Goal: Task Accomplishment & Management: Manage account settings

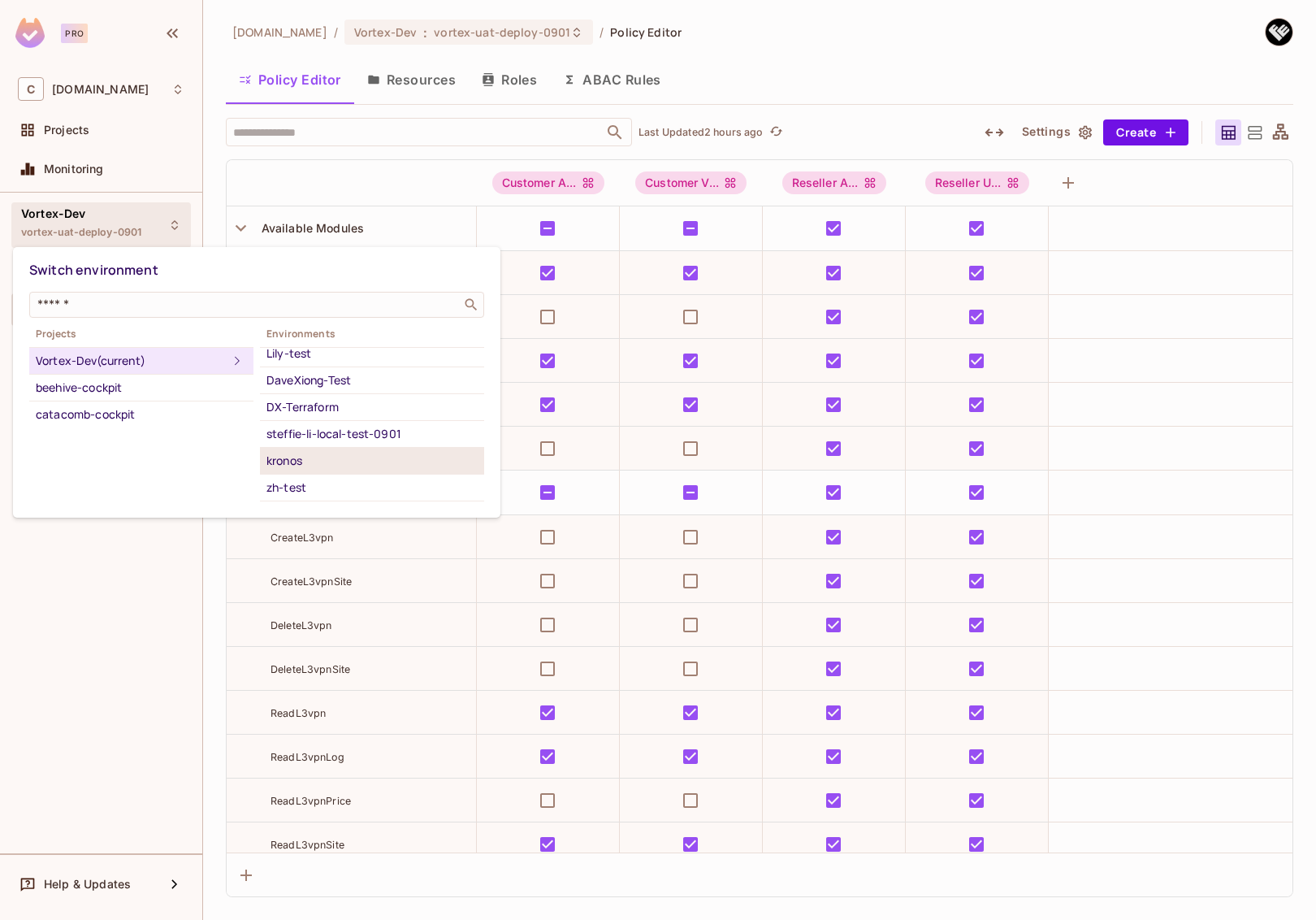
scroll to position [78, 0]
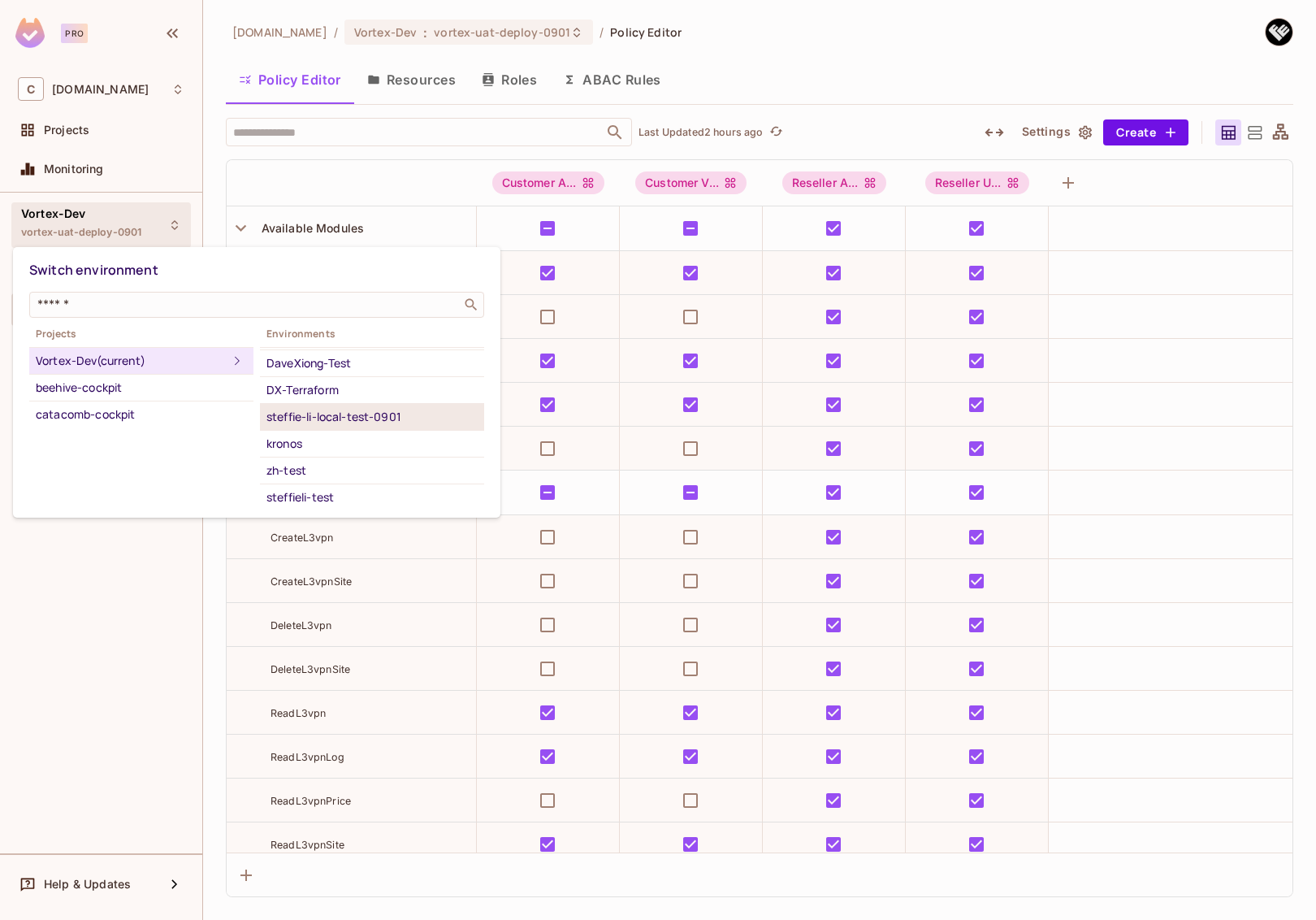
click at [367, 415] on div "steffie-li-local-test-0901" at bounding box center [372, 417] width 211 height 19
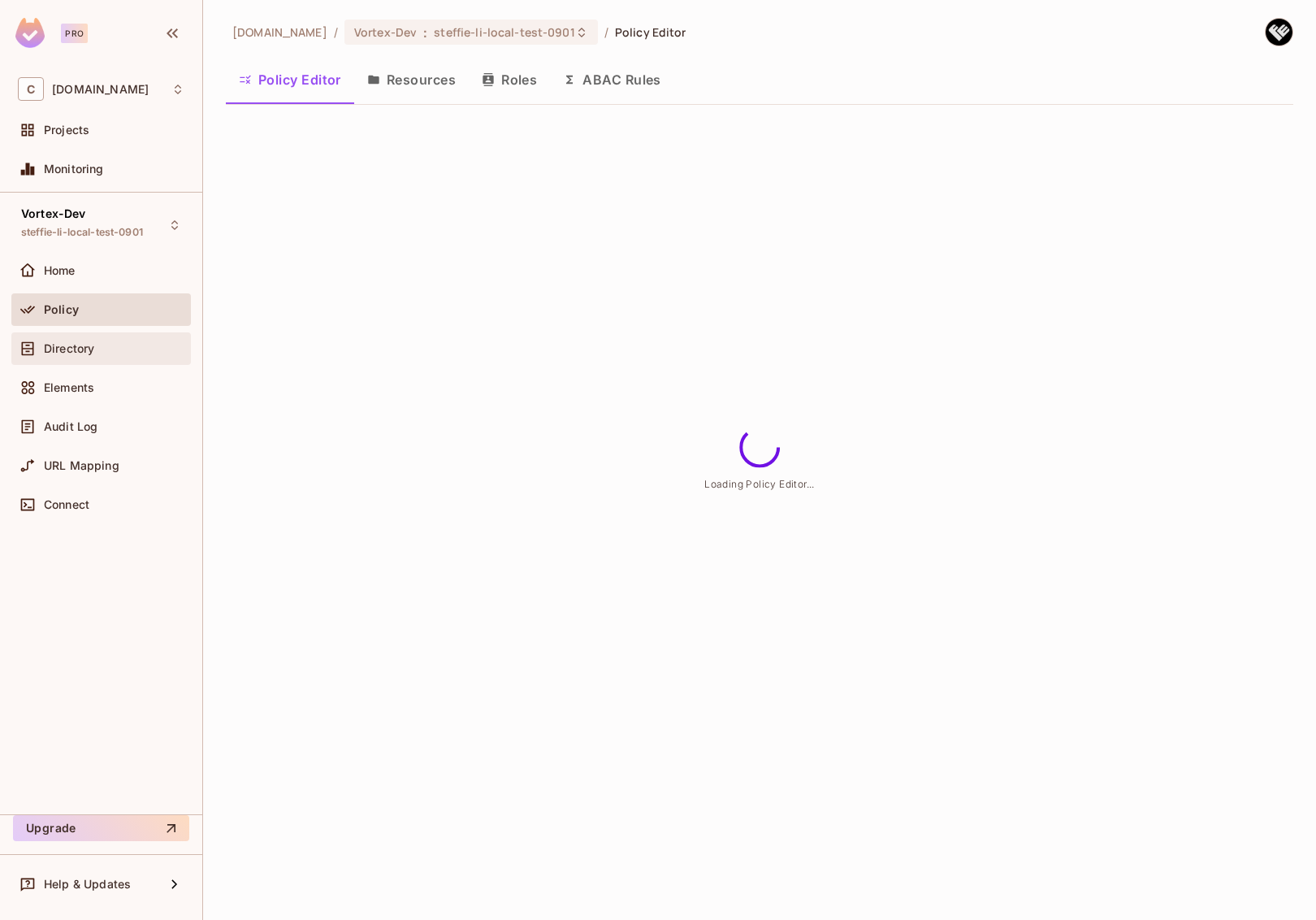
click at [78, 347] on span "Directory" at bounding box center [68, 348] width 50 height 13
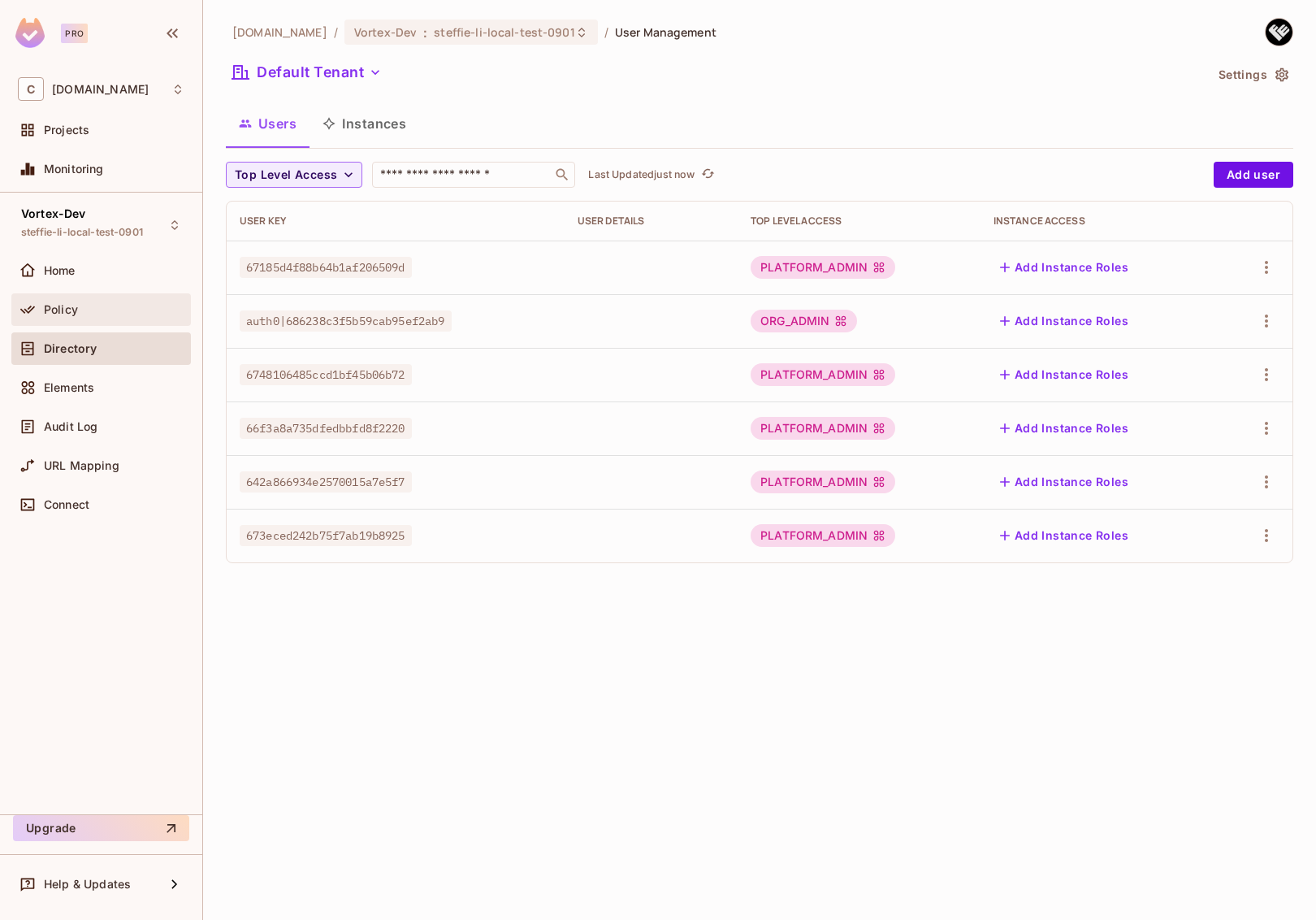
click at [138, 307] on div "Policy" at bounding box center [114, 310] width 140 height 13
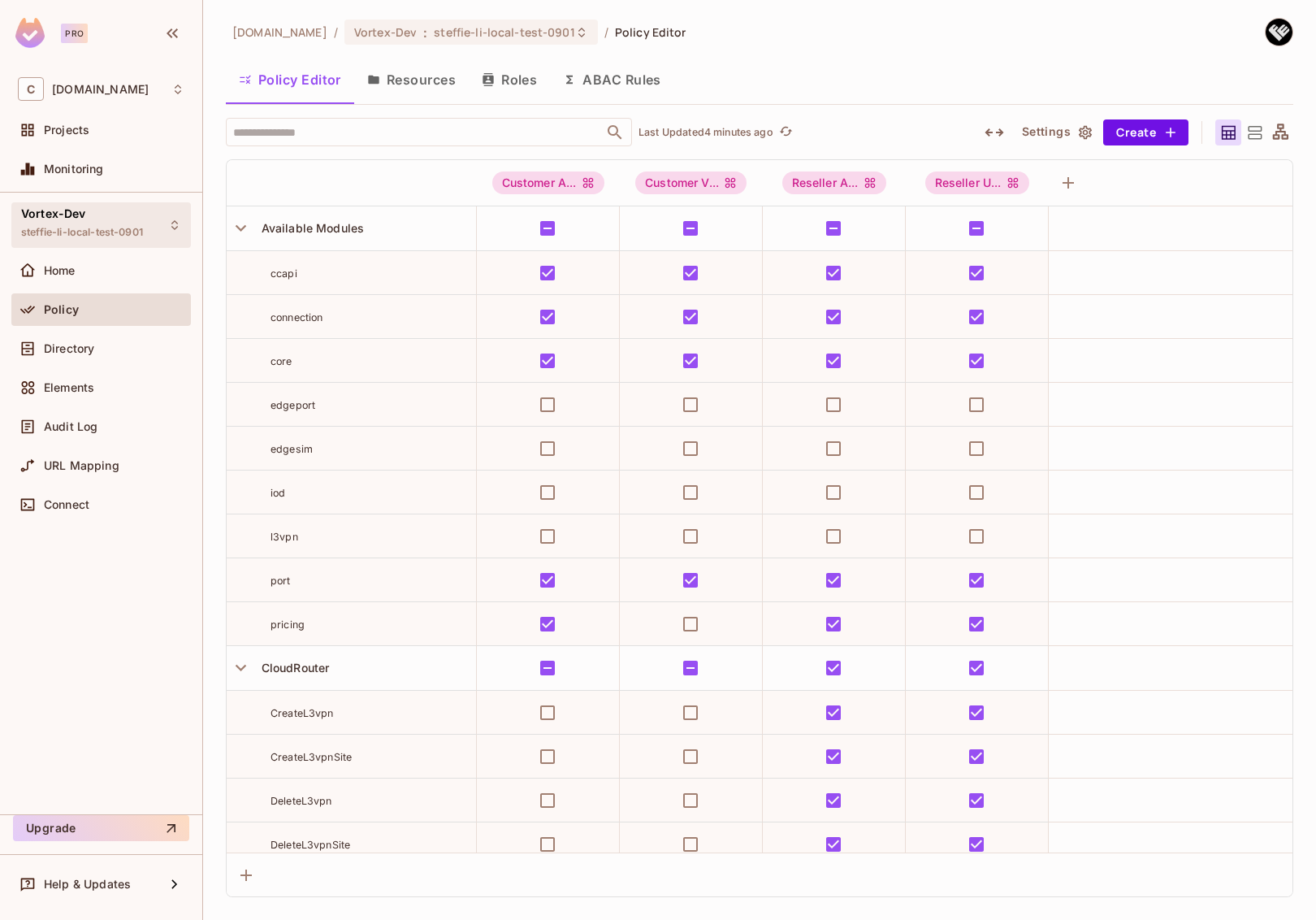
click at [139, 226] on span "steffie-li-local-test-0901" at bounding box center [82, 233] width 122 height 13
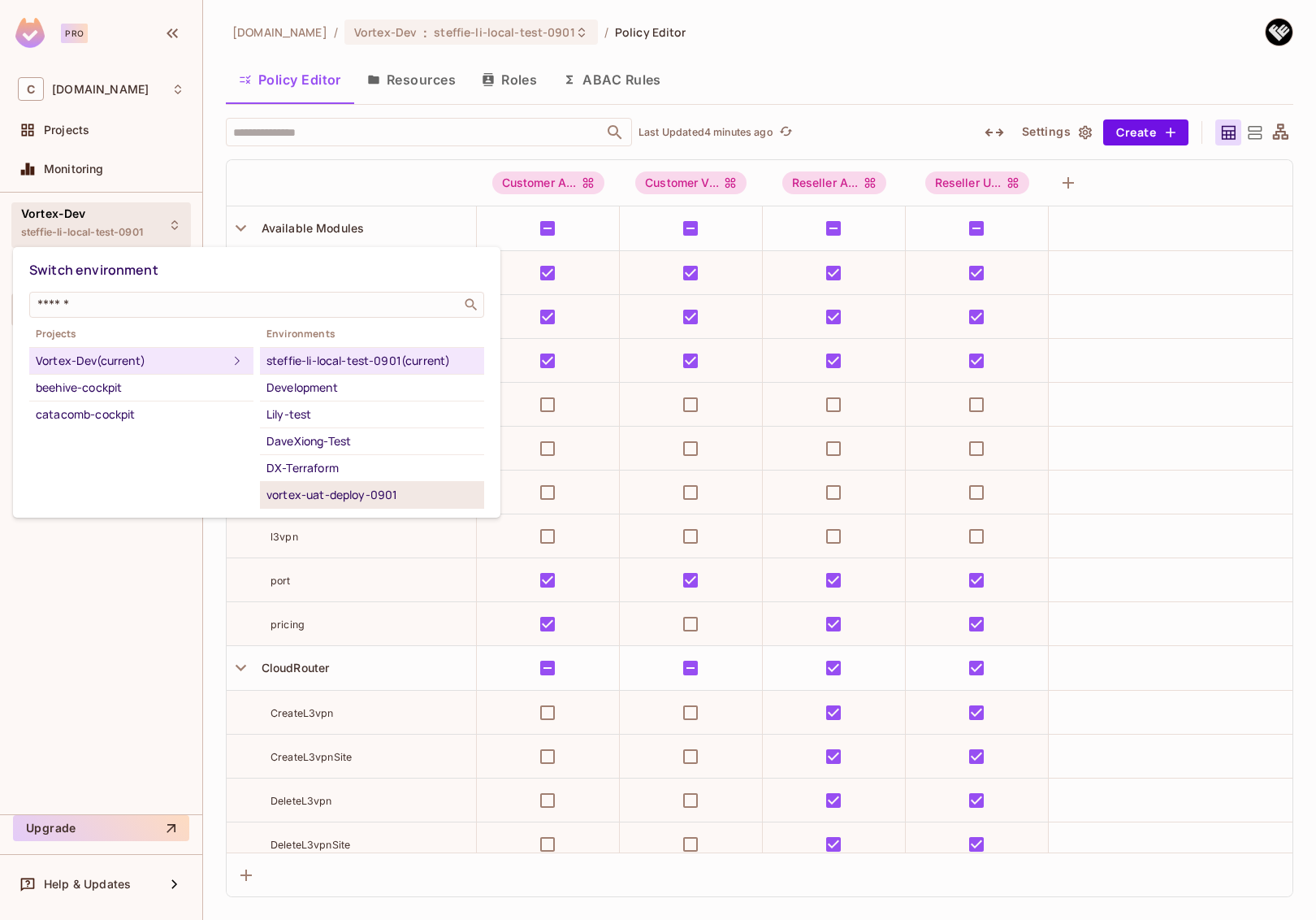
click at [376, 495] on div "vortex-uat-deploy-0901" at bounding box center [372, 494] width 211 height 19
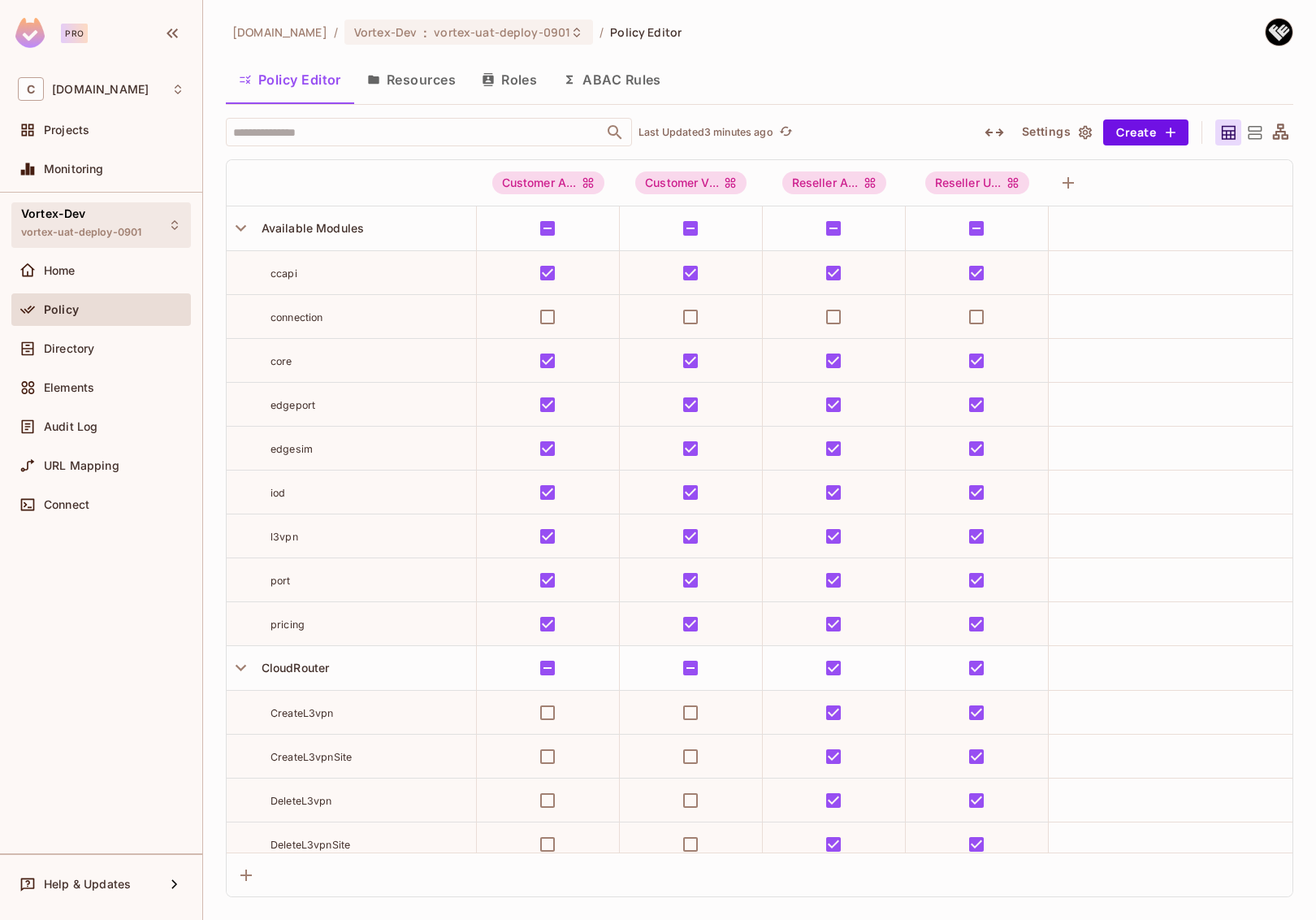
click at [149, 219] on div "Vortex-Dev vortex-uat-deploy-0901" at bounding box center [100, 224] width 180 height 45
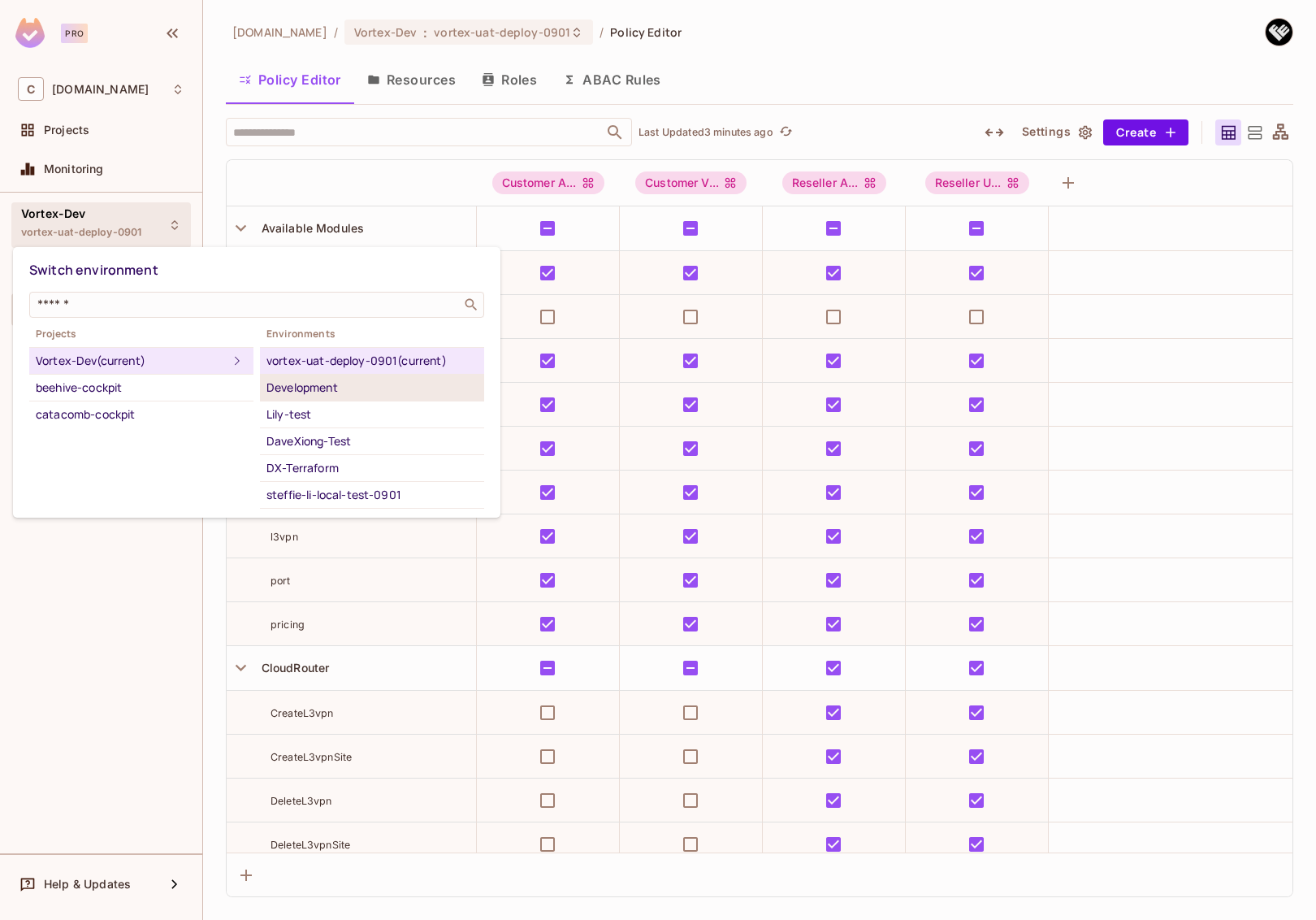
click at [303, 383] on div "Development" at bounding box center [372, 388] width 211 height 19
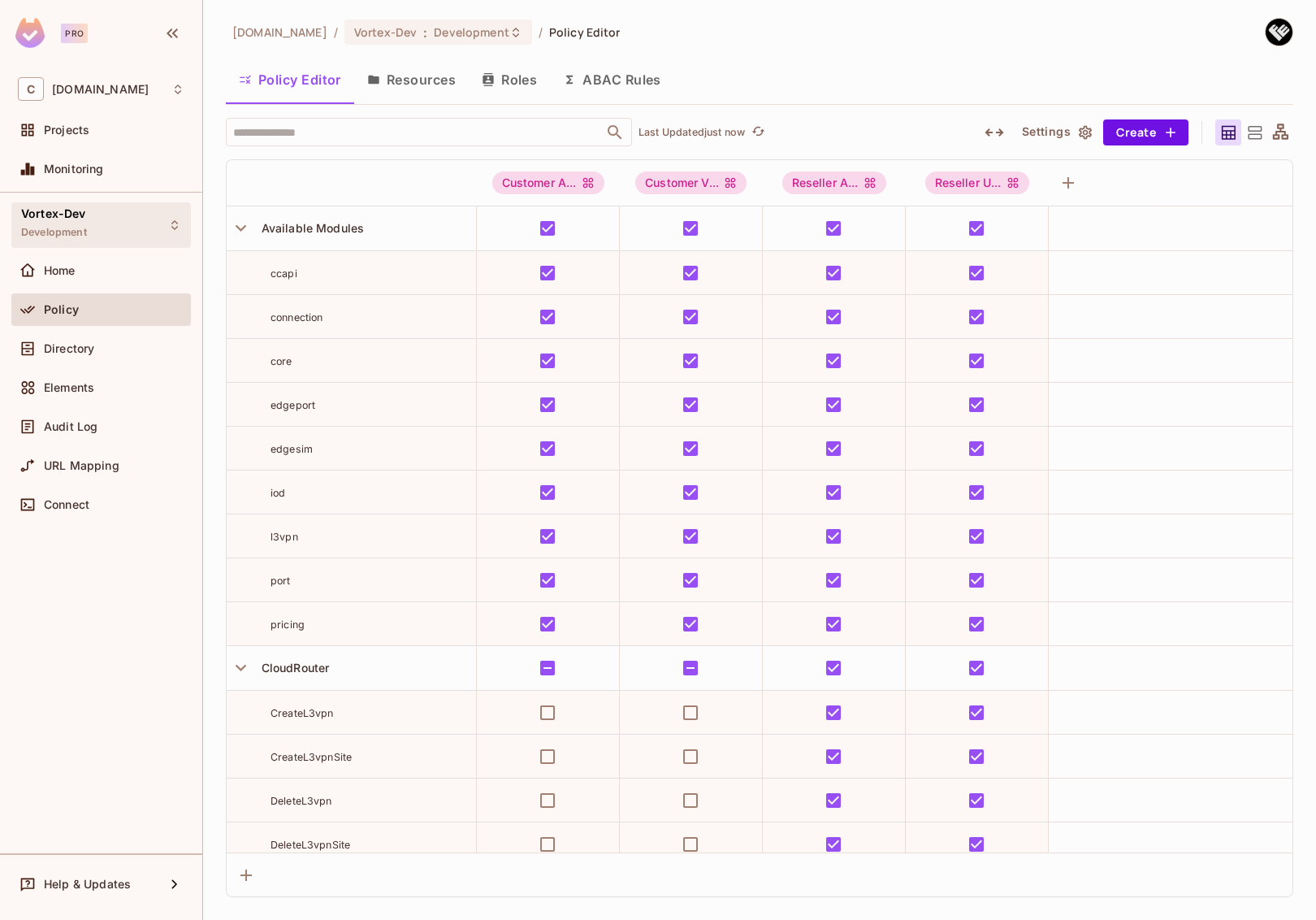
click at [127, 229] on div "Vortex-Dev Development" at bounding box center [100, 224] width 180 height 45
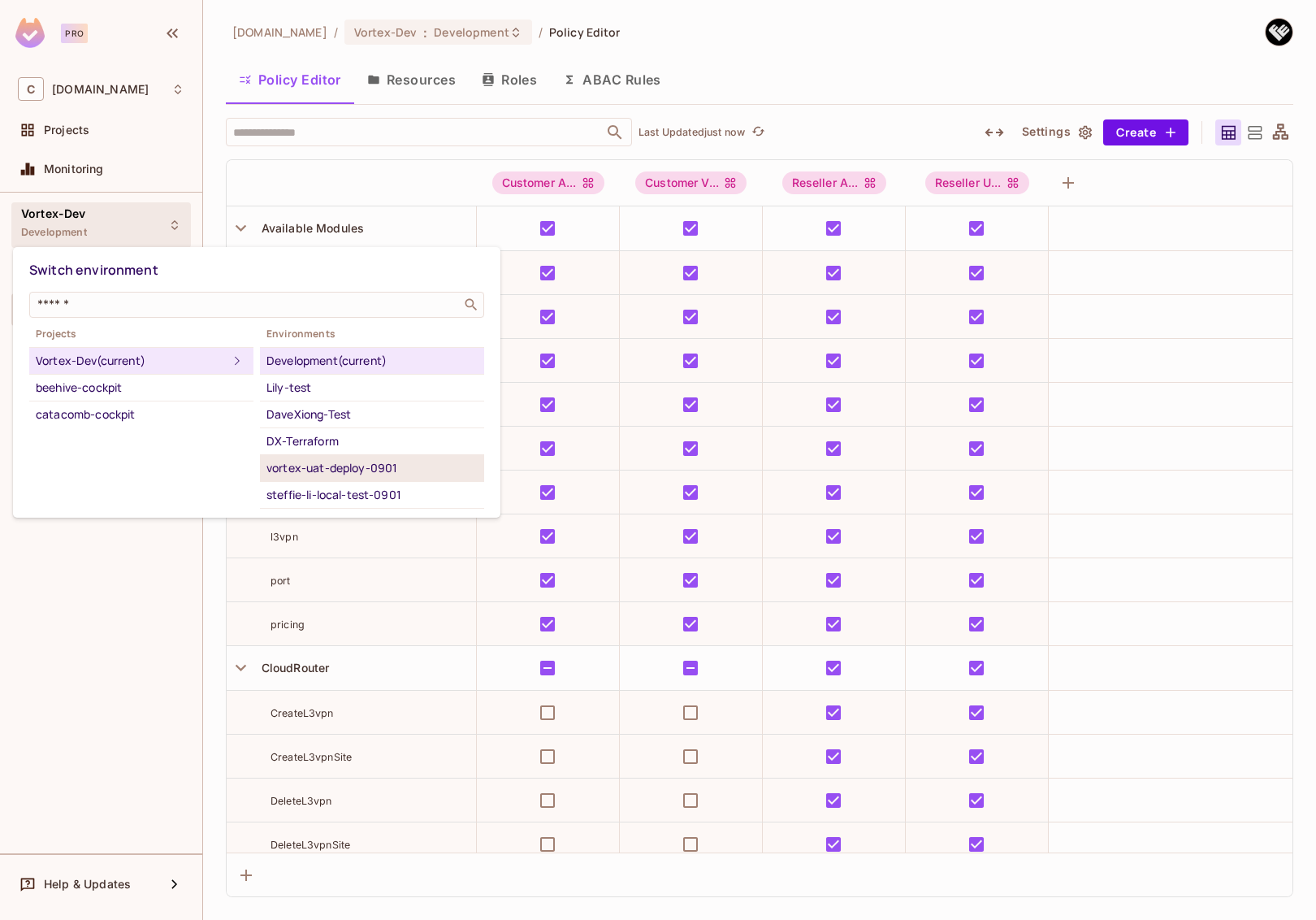
click at [336, 470] on div "vortex-uat-deploy-0901" at bounding box center [372, 468] width 211 height 19
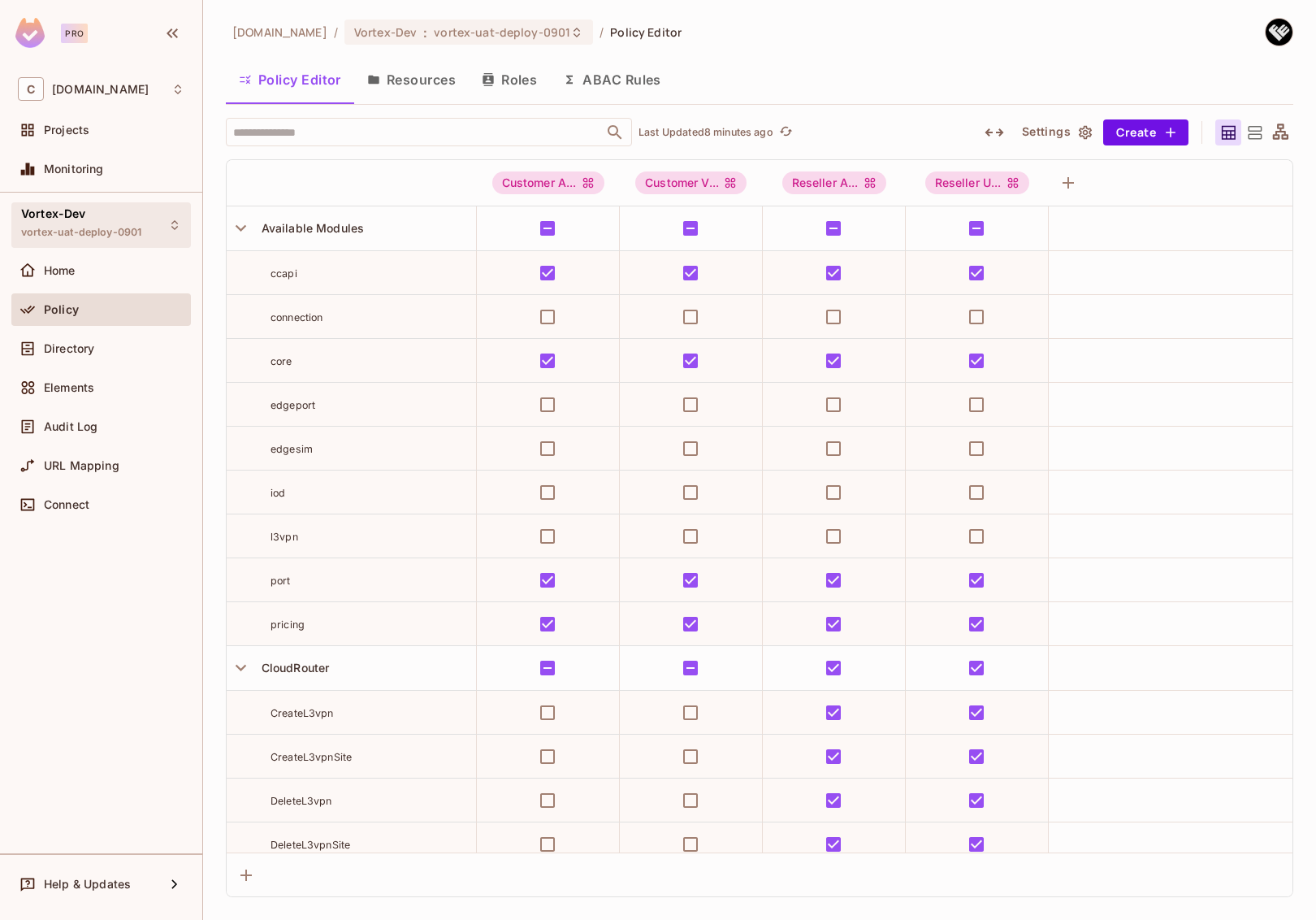
click at [117, 231] on span "vortex-uat-deploy-0901" at bounding box center [81, 233] width 120 height 13
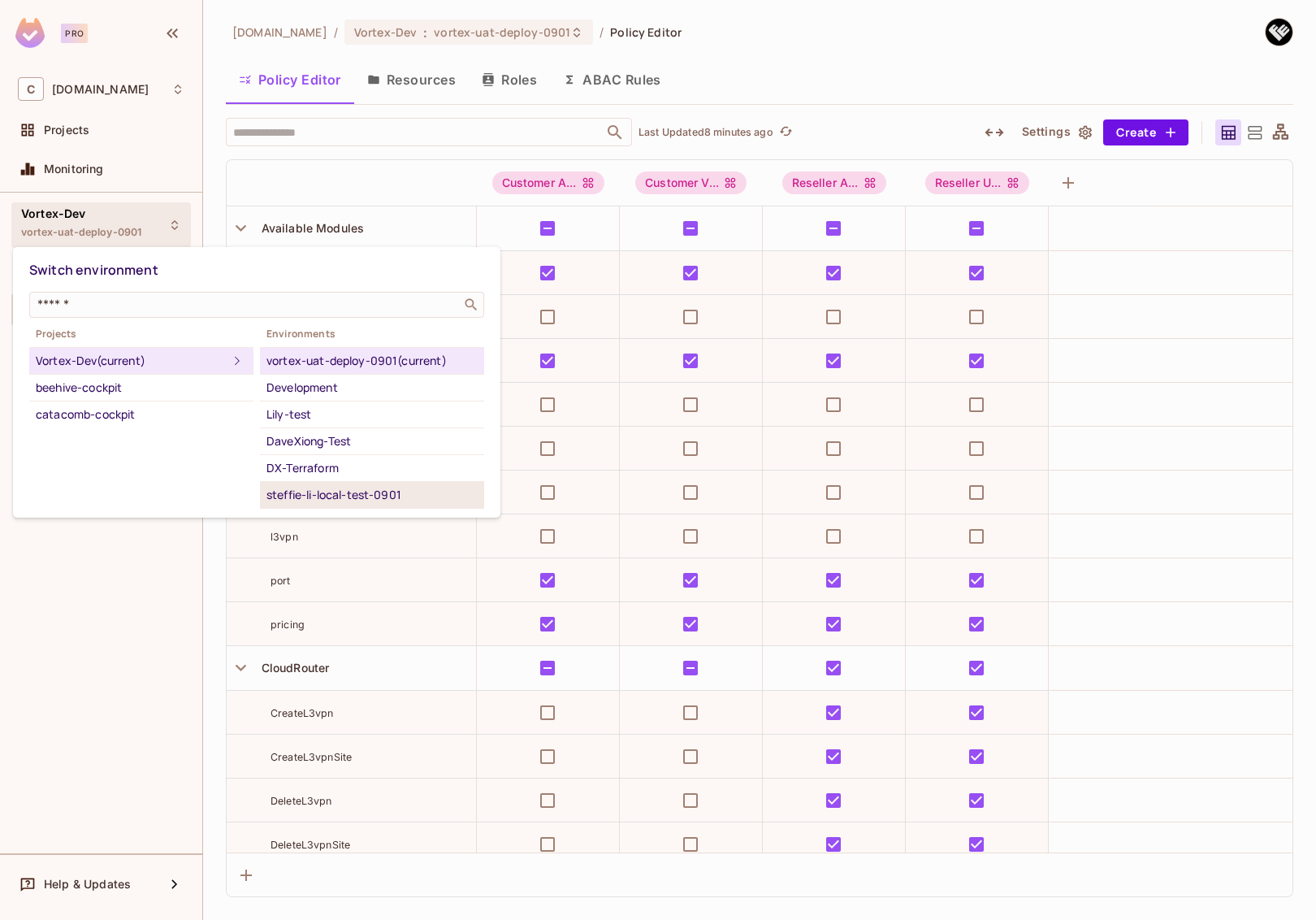
click at [368, 490] on div "steffie-li-local-test-0901" at bounding box center [372, 494] width 211 height 19
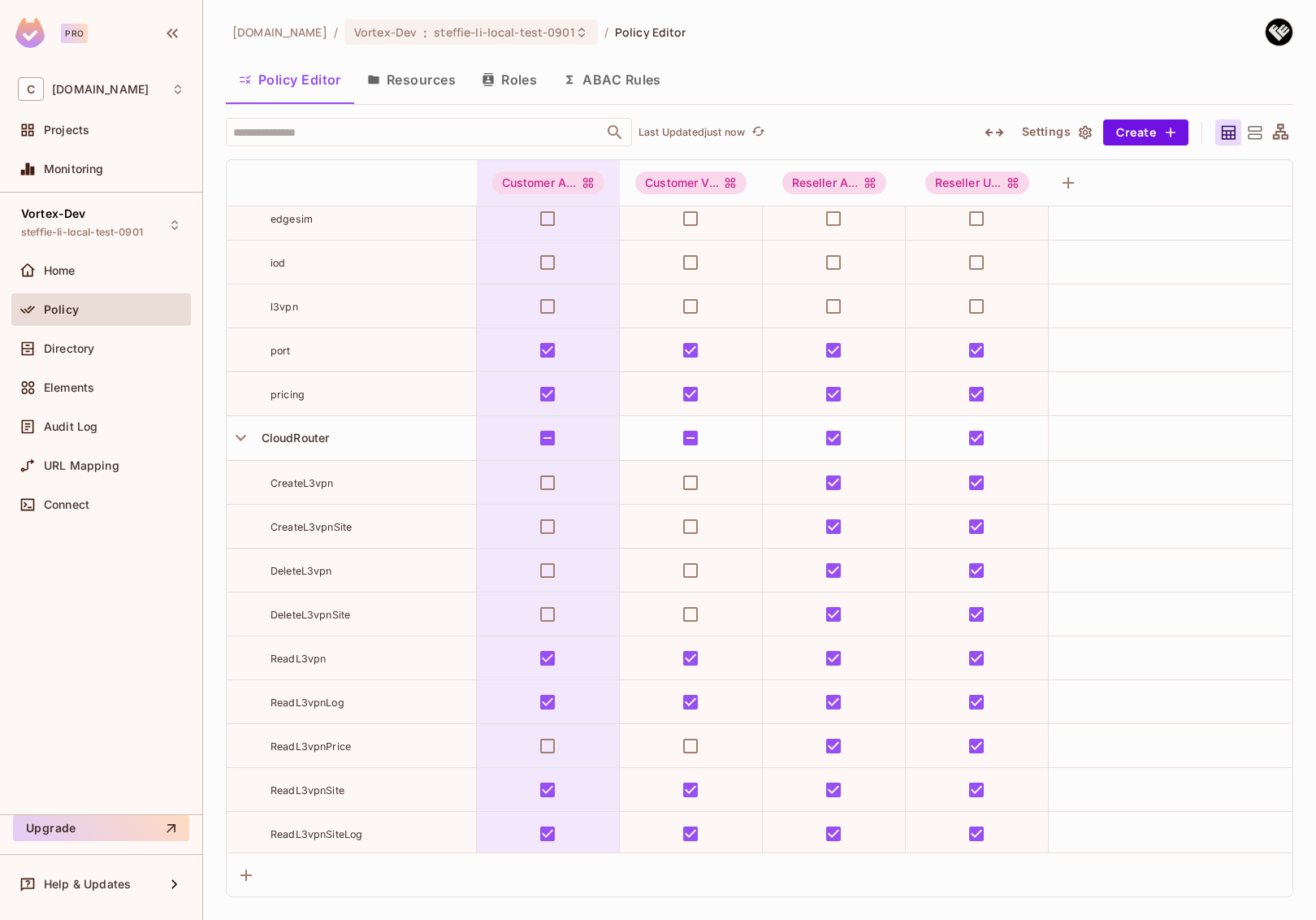
scroll to position [124, 0]
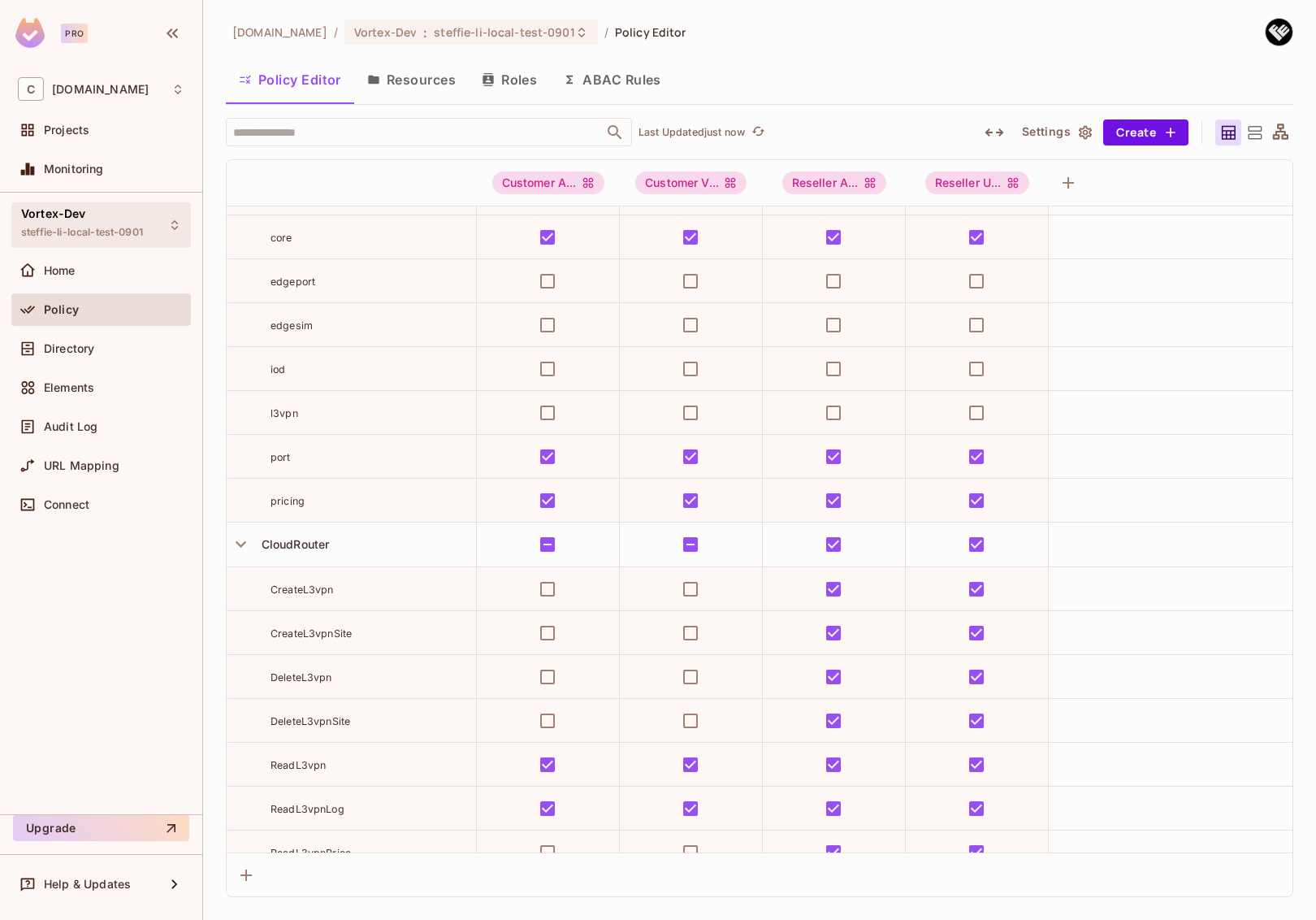
click at [119, 222] on div "Vortex-Dev steffie-li-local-test-0901" at bounding box center [82, 224] width 122 height 35
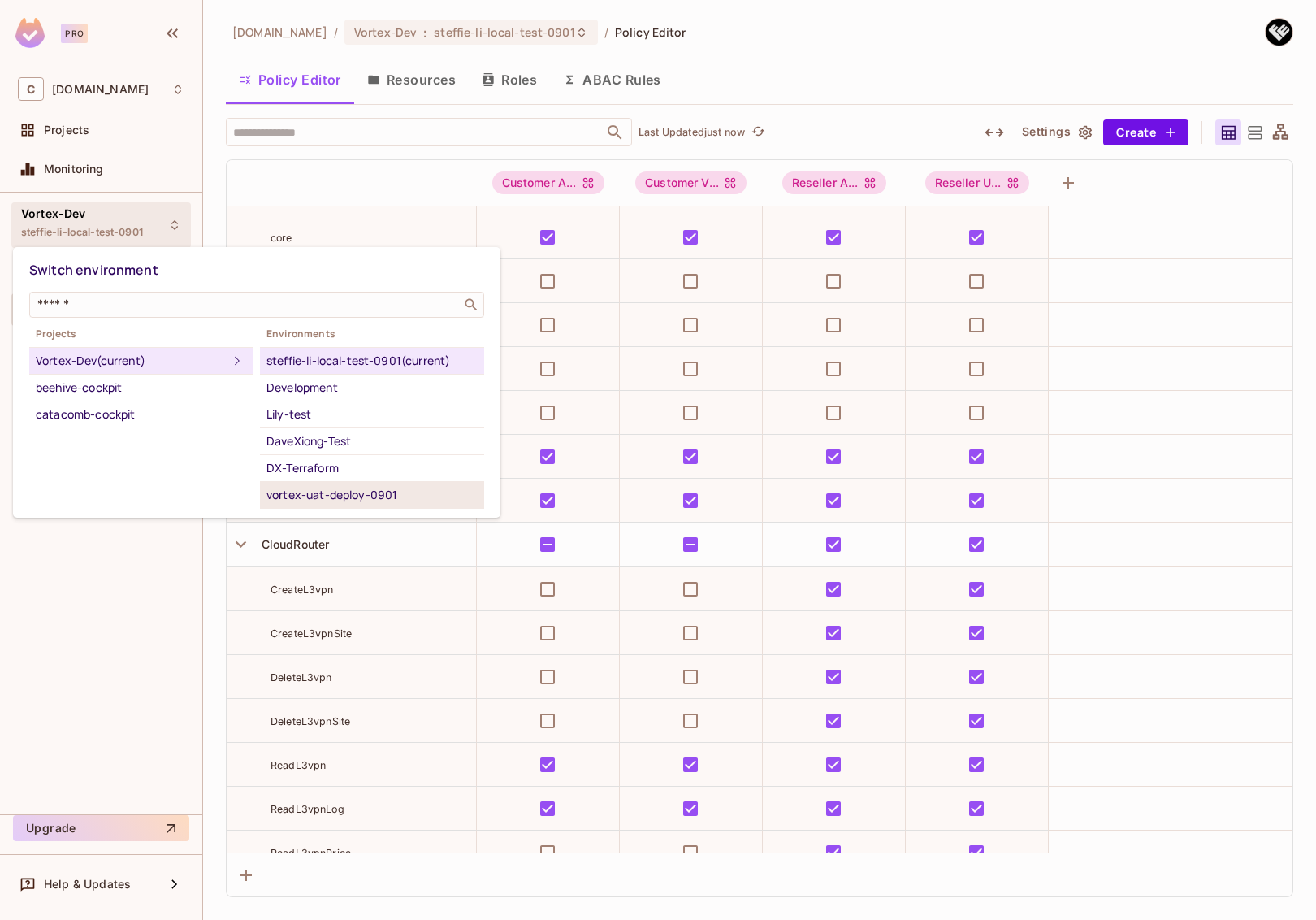
click at [340, 492] on div "vortex-uat-deploy-0901" at bounding box center [372, 494] width 211 height 19
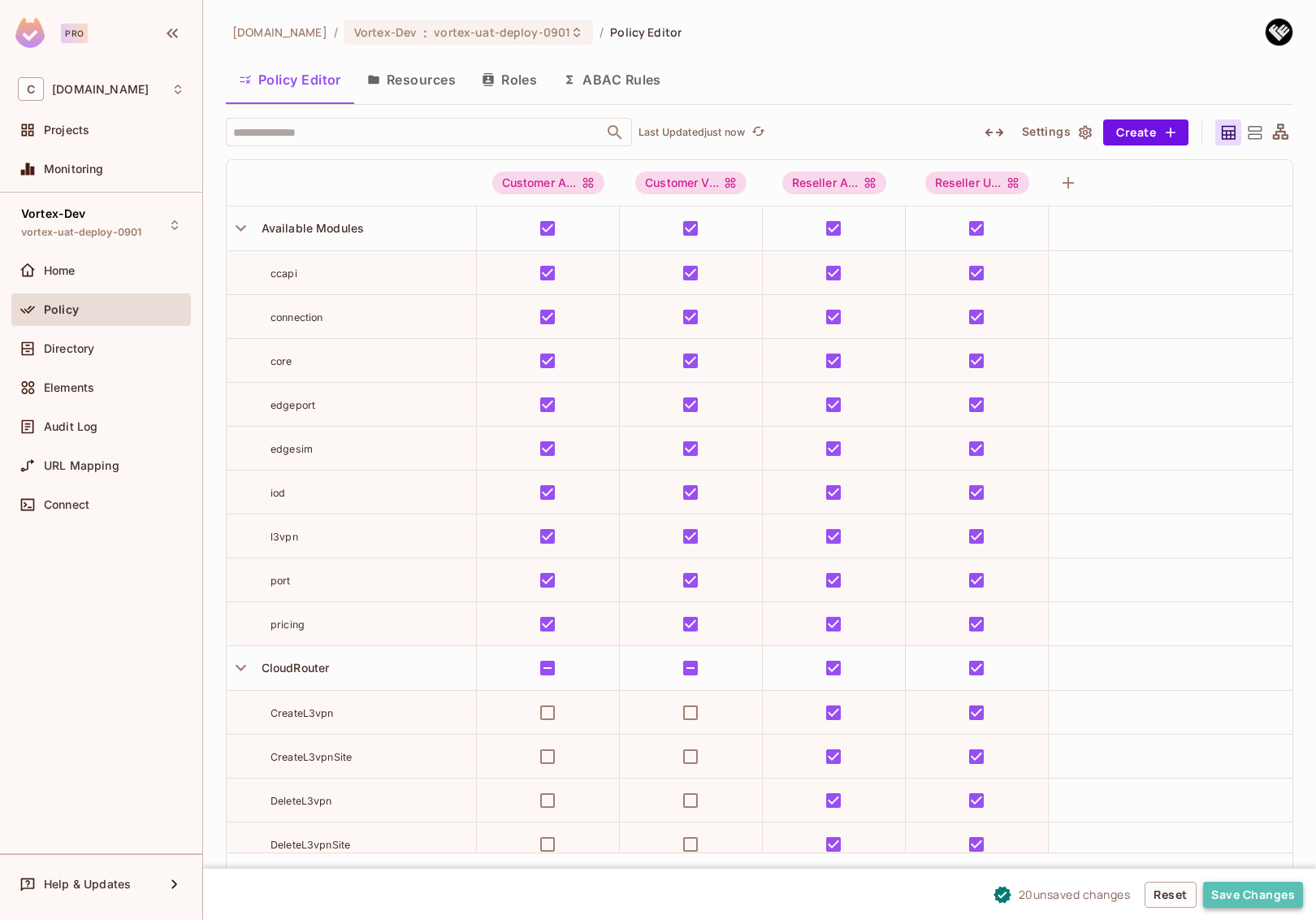
click at [1255, 894] on button "Save Changes" at bounding box center [1253, 894] width 100 height 26
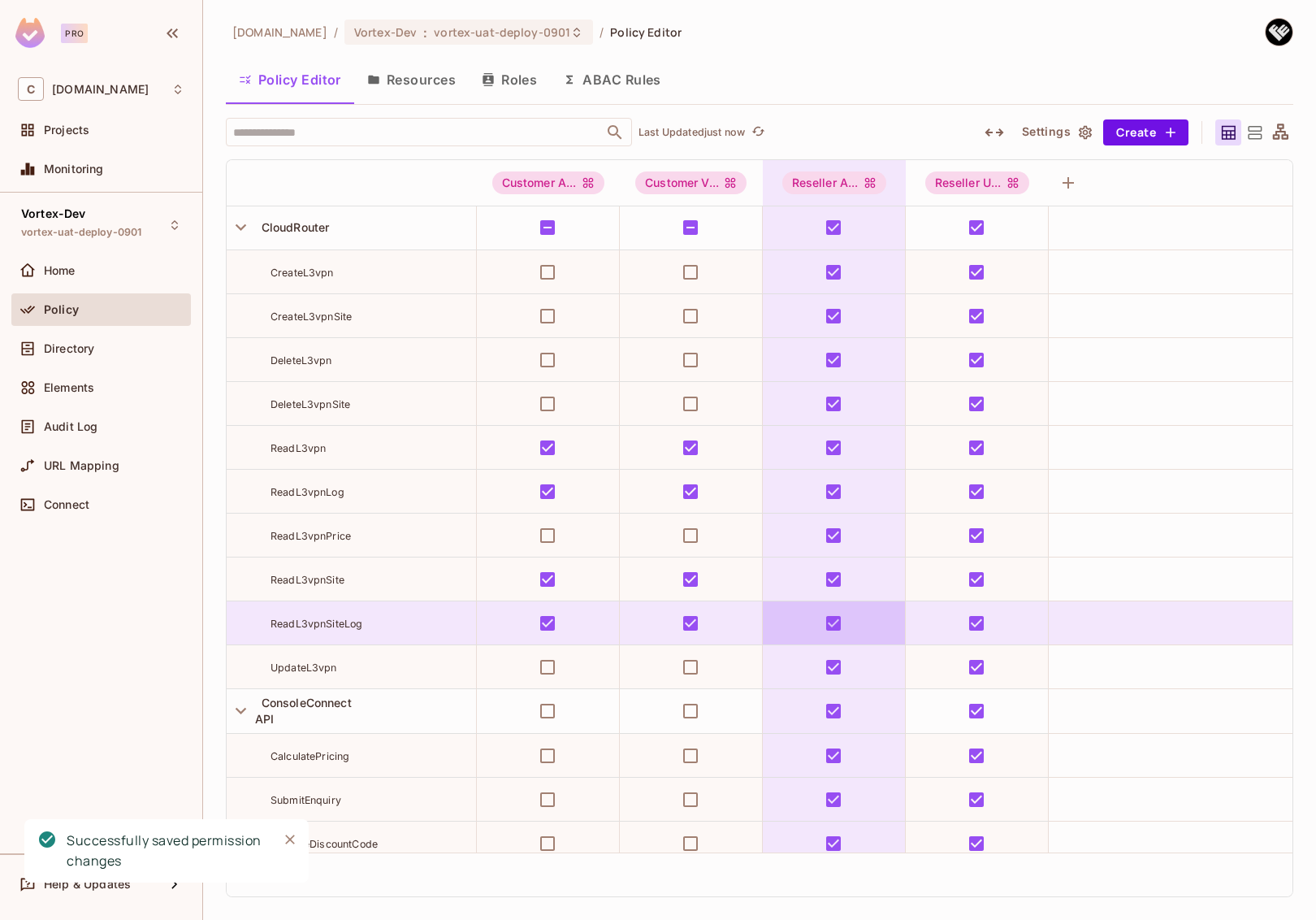
scroll to position [591, 0]
